Goal: Book appointment/travel/reservation

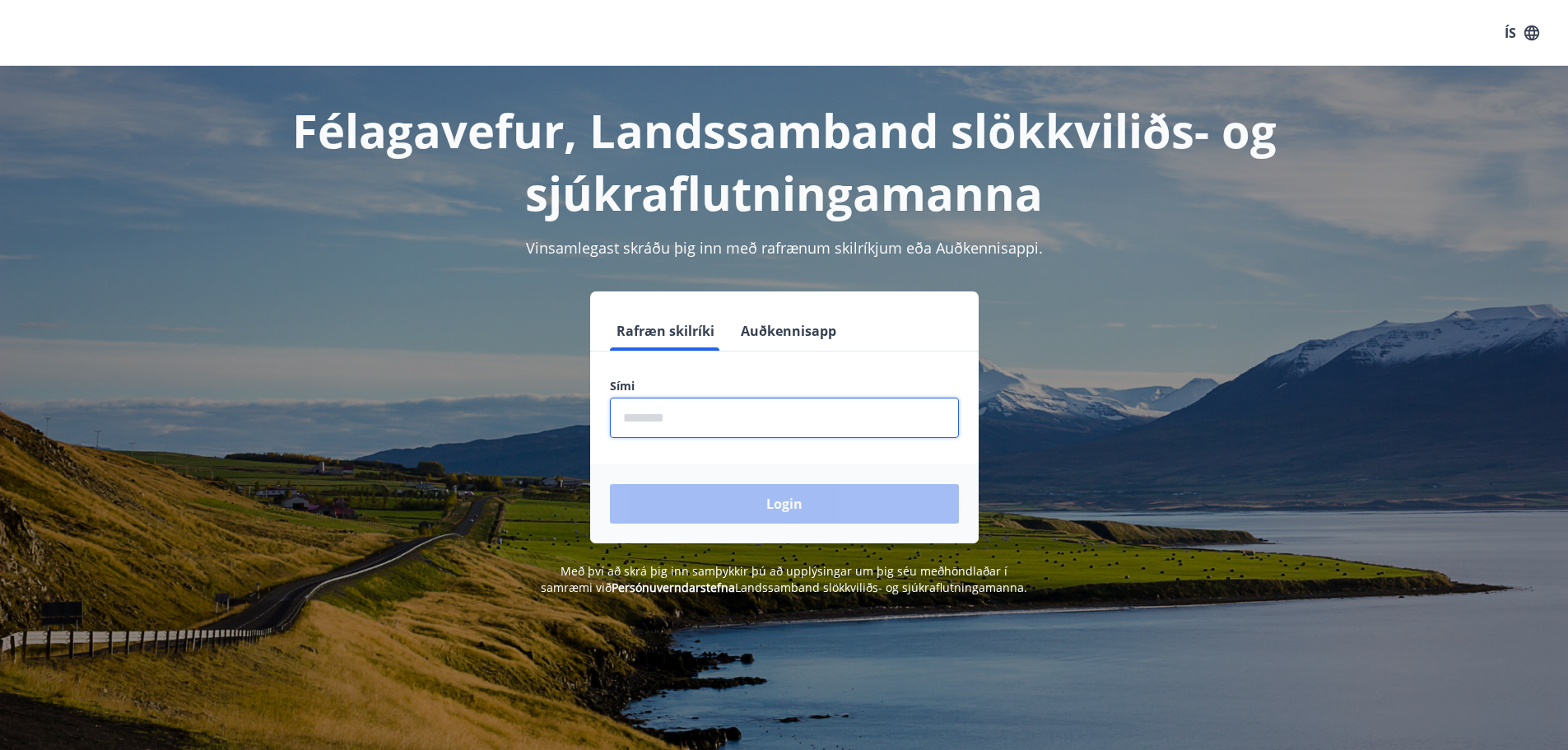
click at [701, 419] on input "phone" at bounding box center [784, 418] width 349 height 40
type input "********"
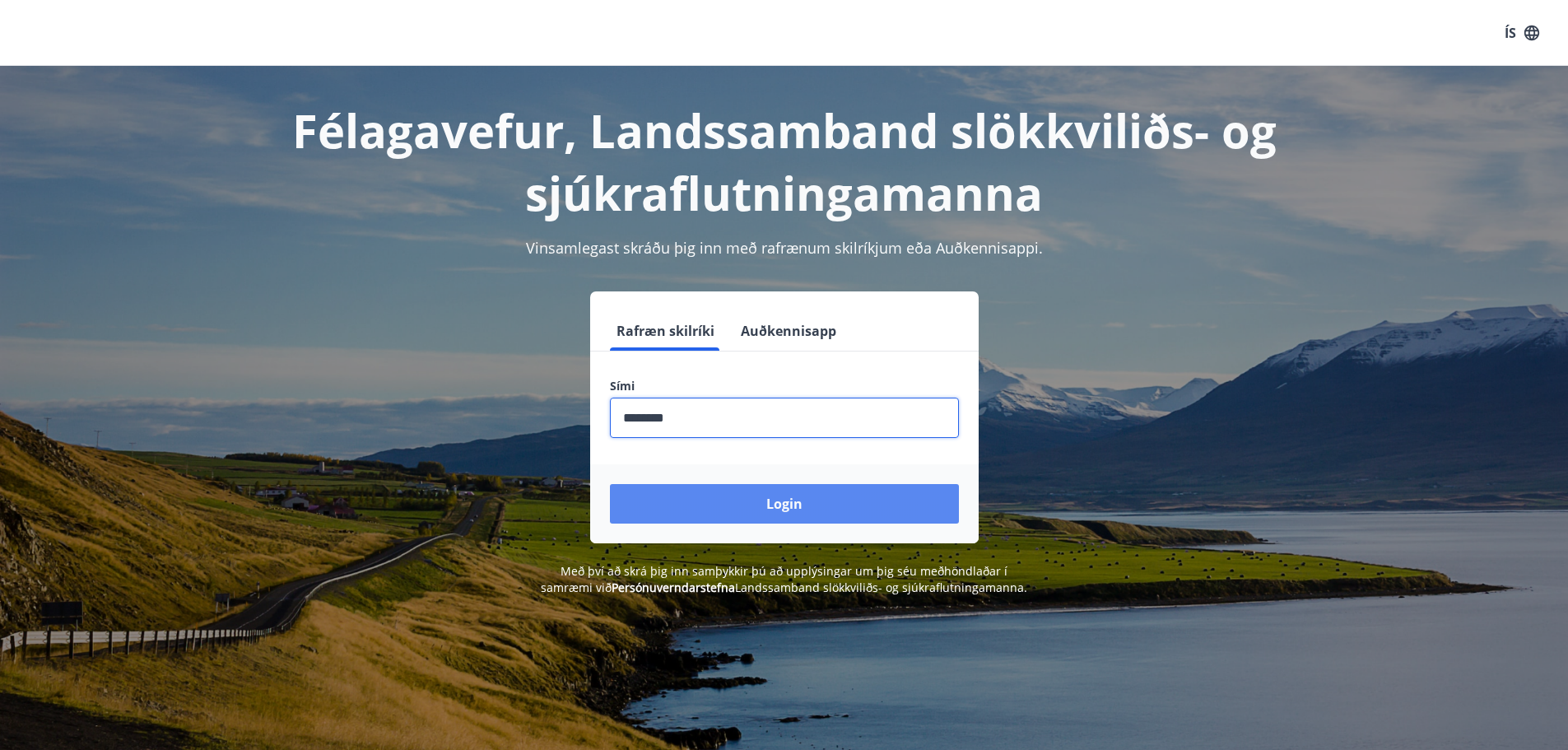
click at [747, 489] on button "Login" at bounding box center [784, 503] width 349 height 39
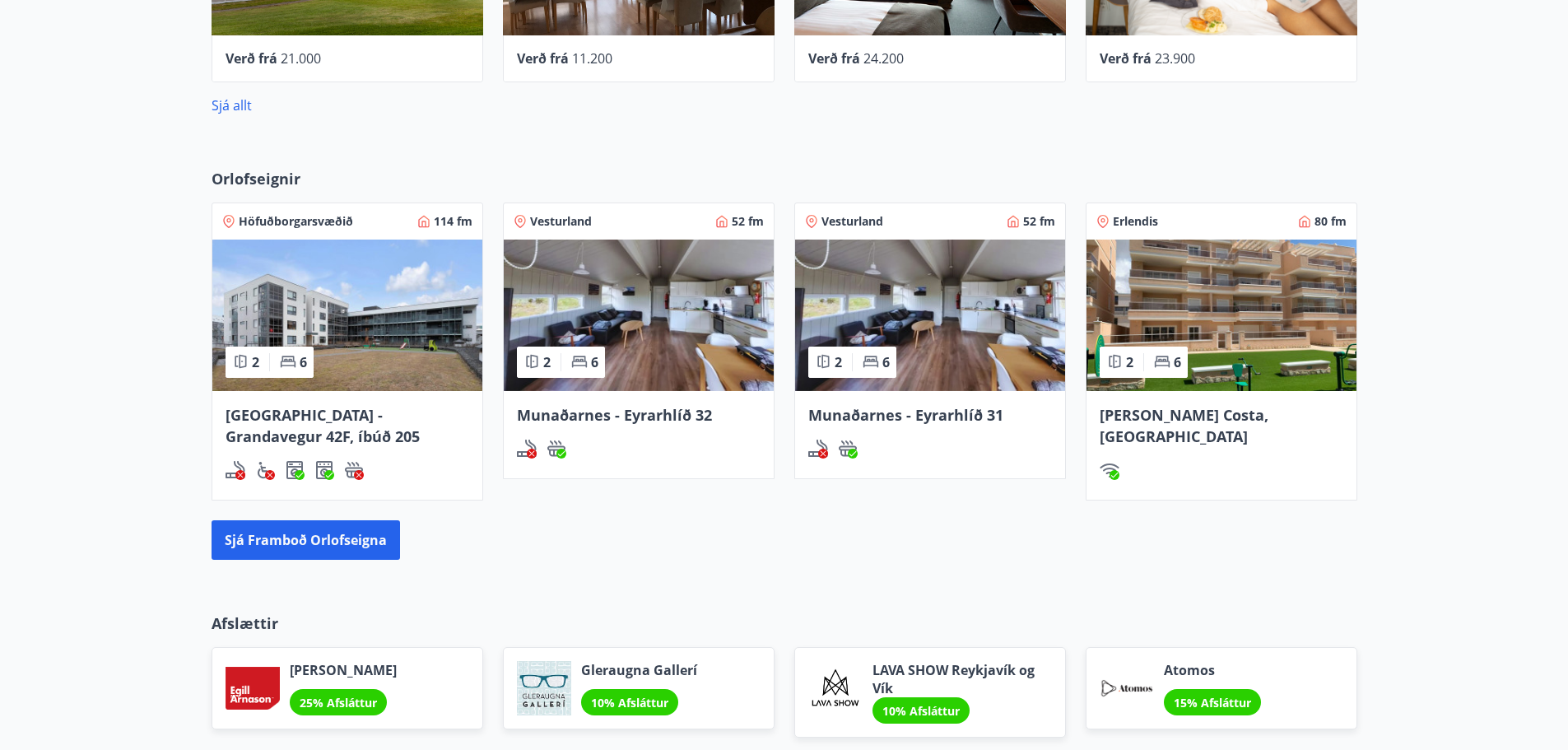
scroll to position [823, 0]
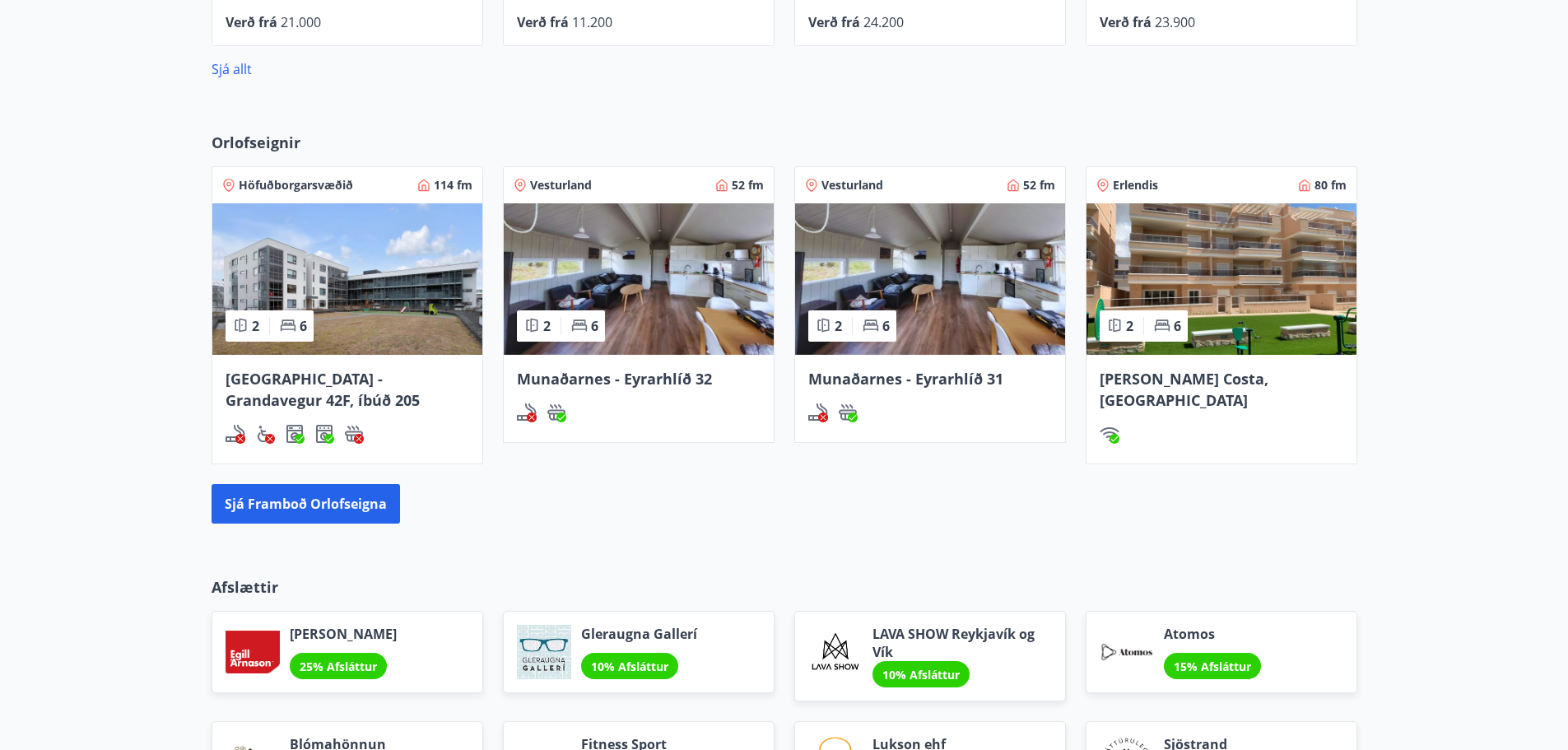
click at [651, 385] on span "Munaðarnes - Eyrarhlíð 32" at bounding box center [614, 378] width 195 height 20
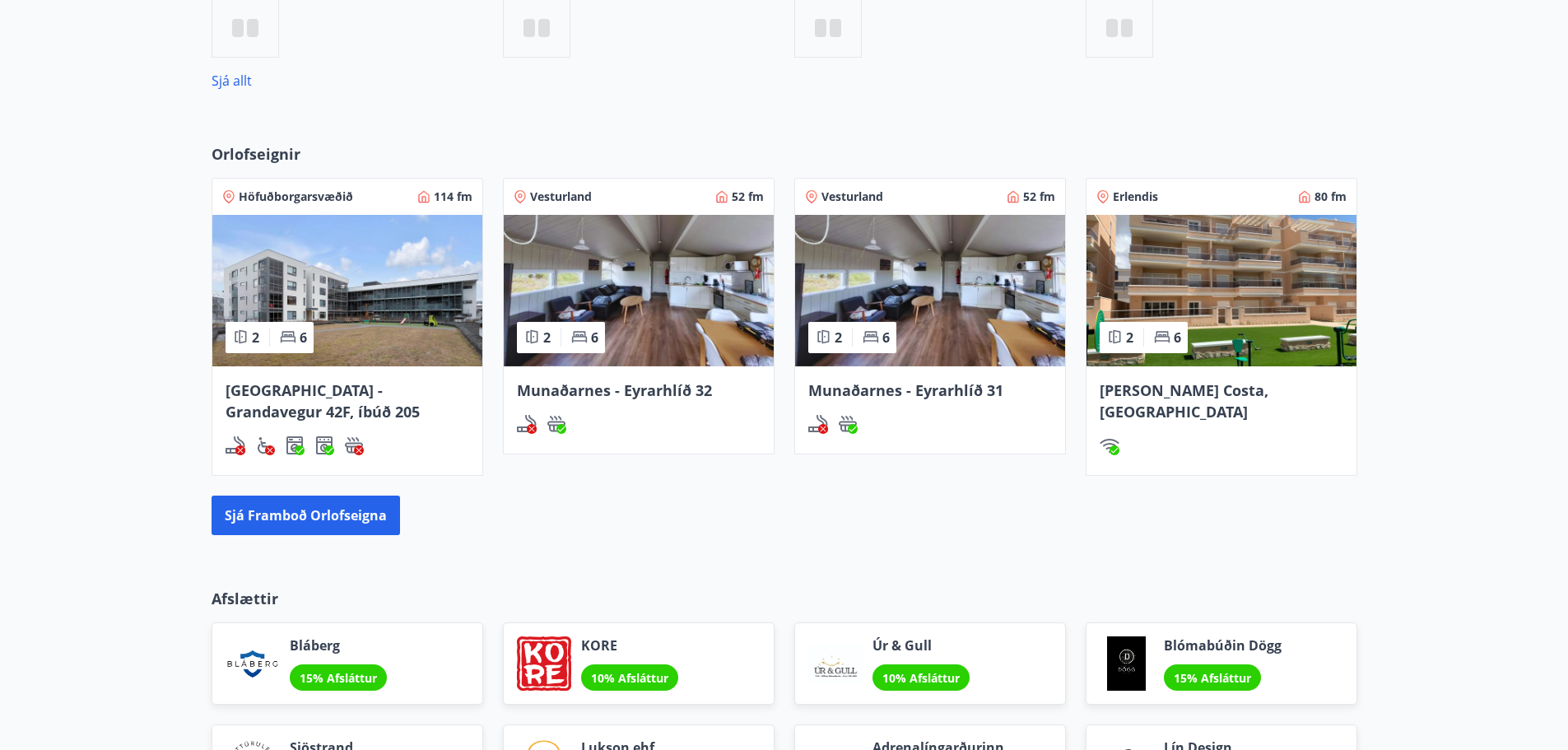
scroll to position [837, 0]
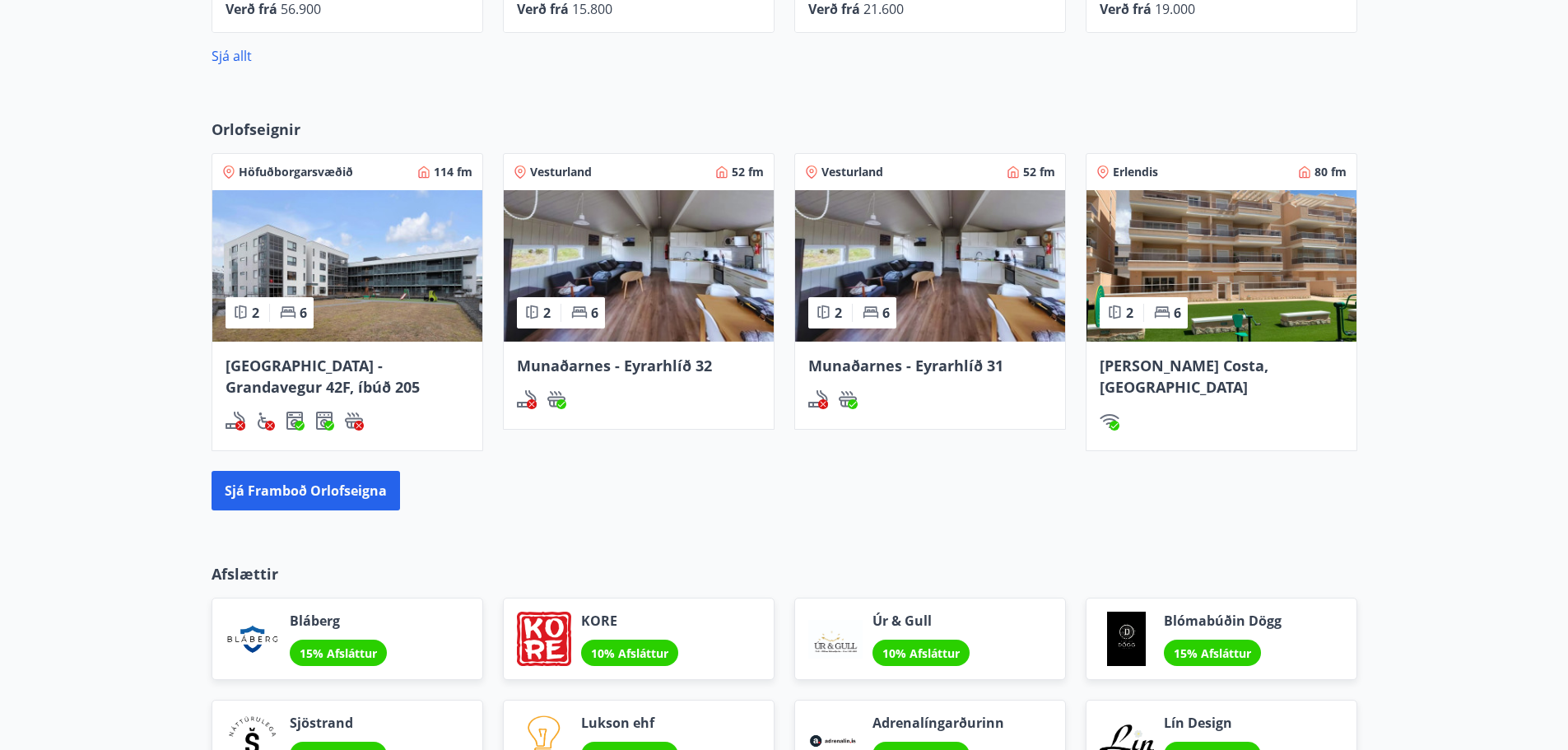
click at [923, 300] on img at bounding box center [930, 266] width 270 height 152
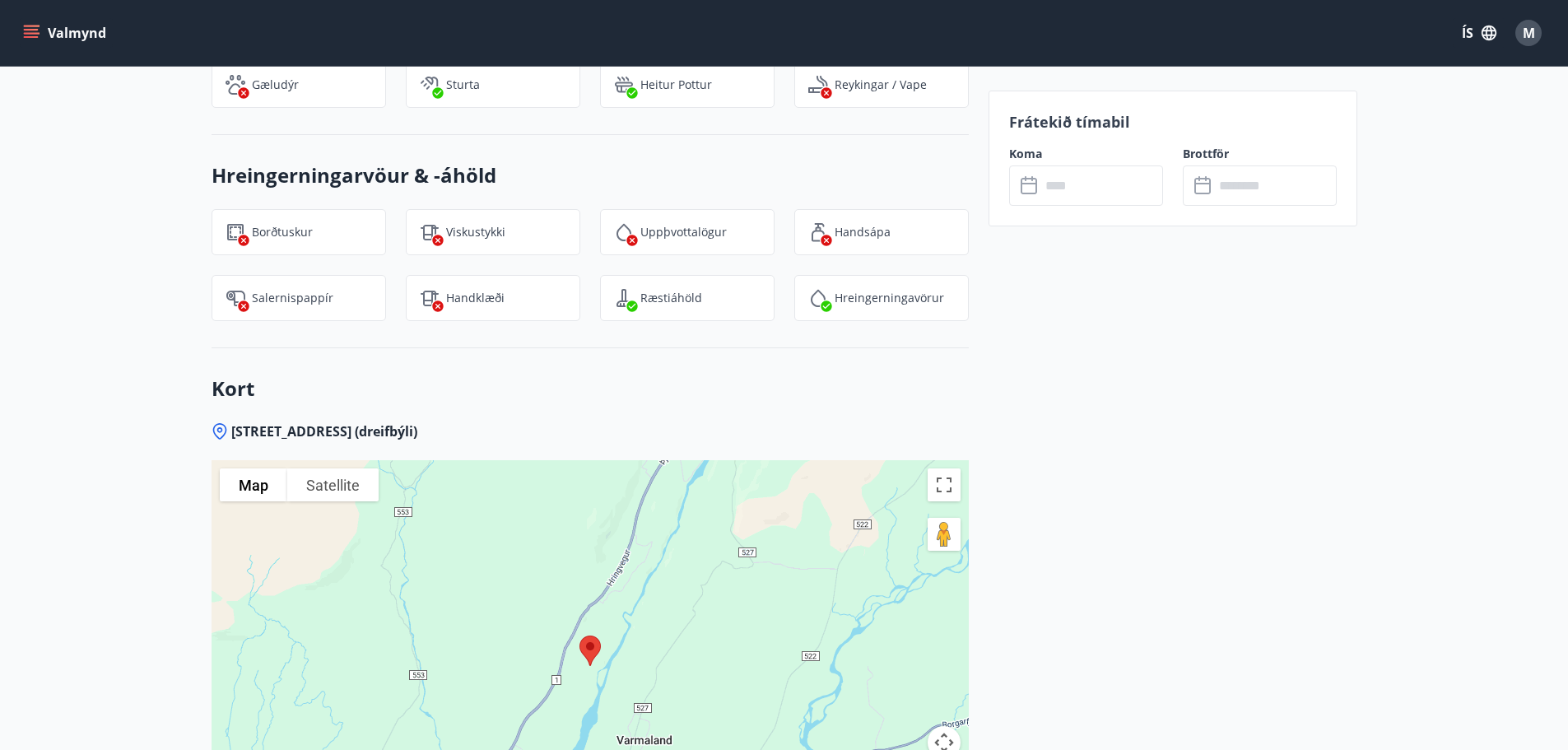
scroll to position [2059, 0]
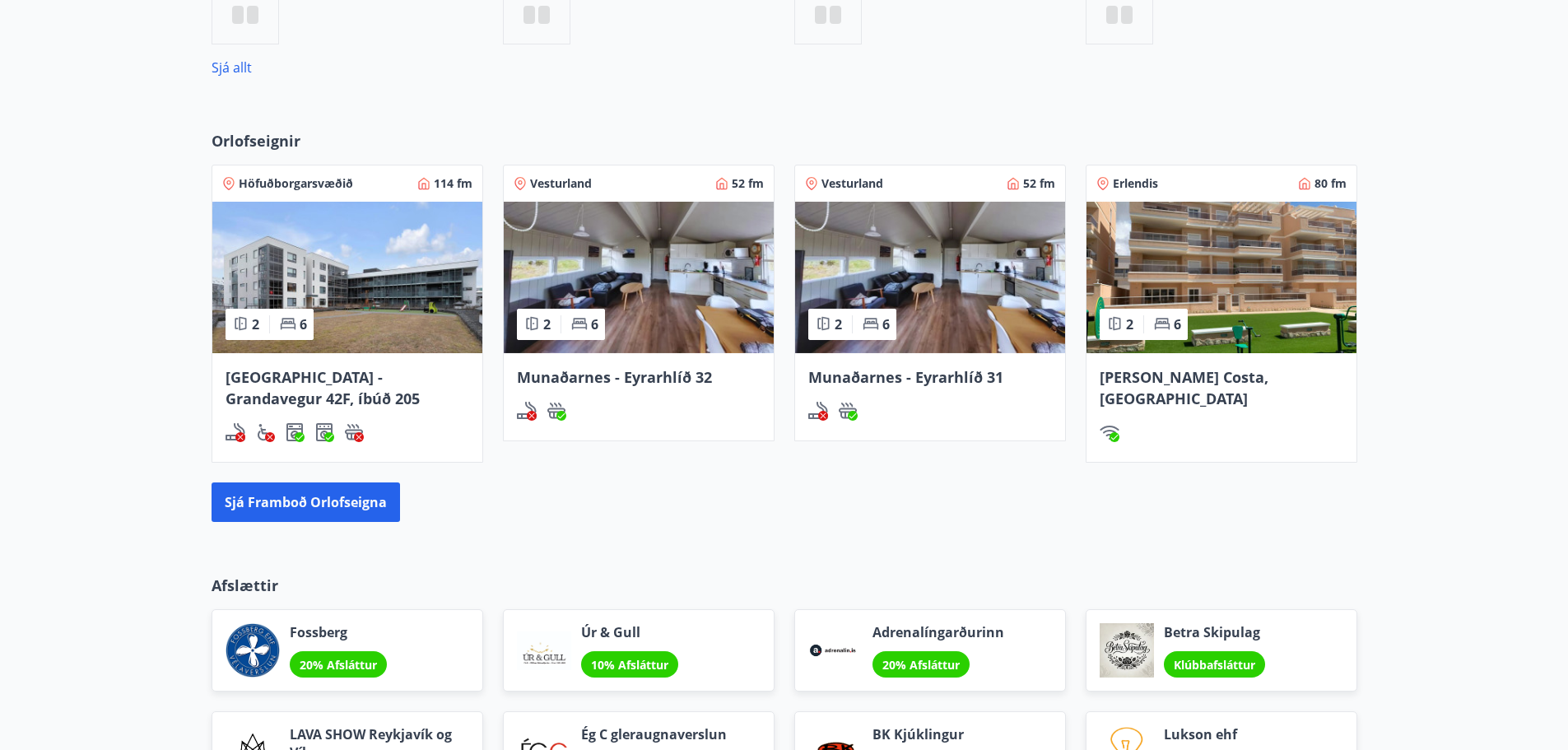
scroll to position [850, 0]
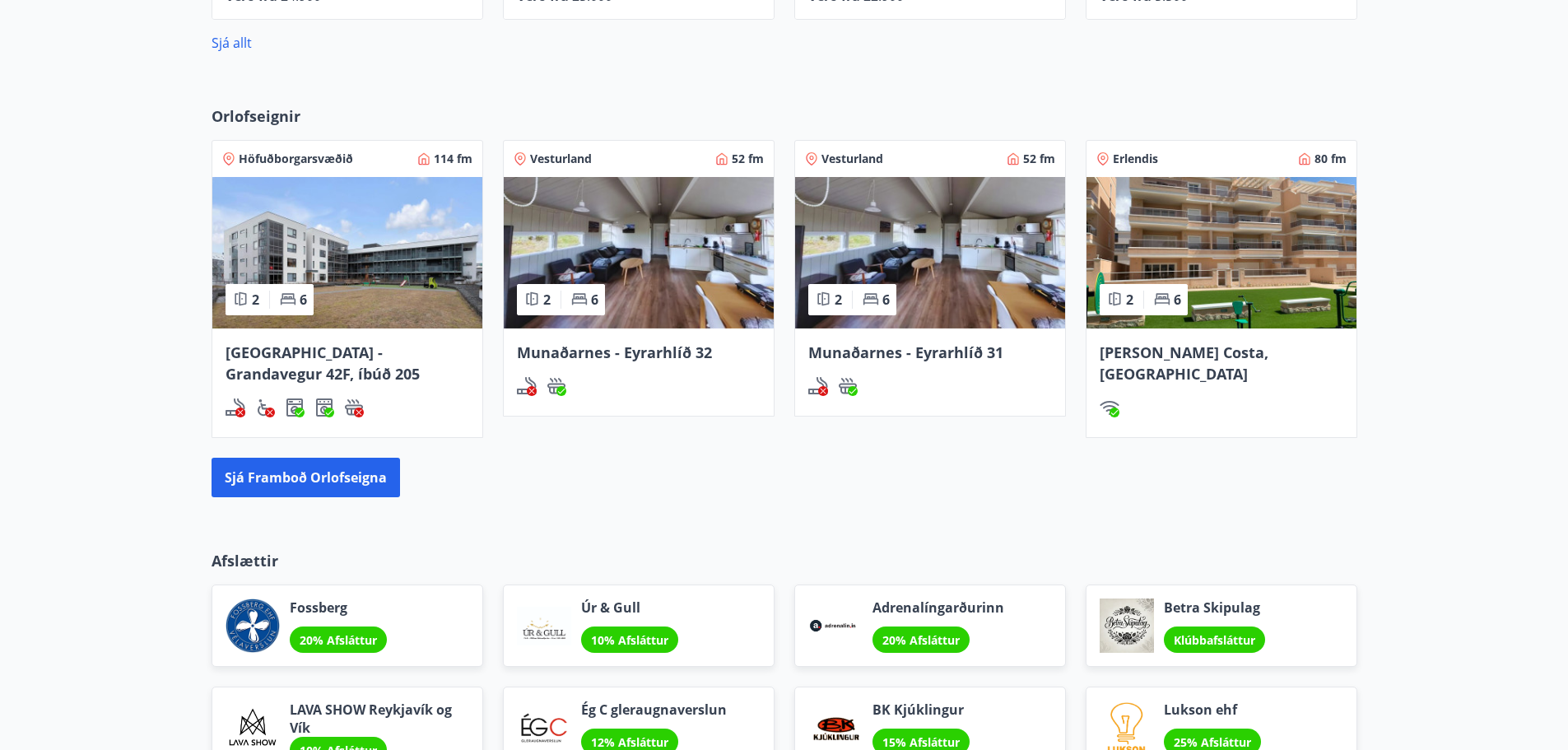
click at [1222, 350] on span "Spánn - Orihuela Costa, Alicante" at bounding box center [1184, 363] width 169 height 41
